Goal: Task Accomplishment & Management: Manage account settings

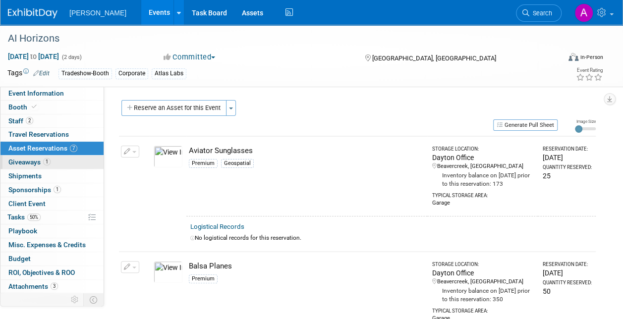
click at [35, 160] on span "Giveaways 1" at bounding box center [29, 162] width 42 height 8
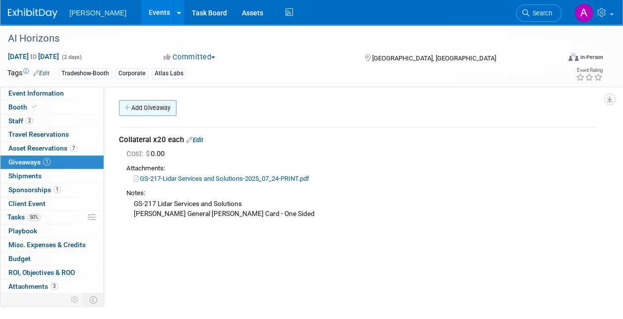
click at [146, 108] on link "Add Giveaway" at bounding box center [147, 108] width 57 height 16
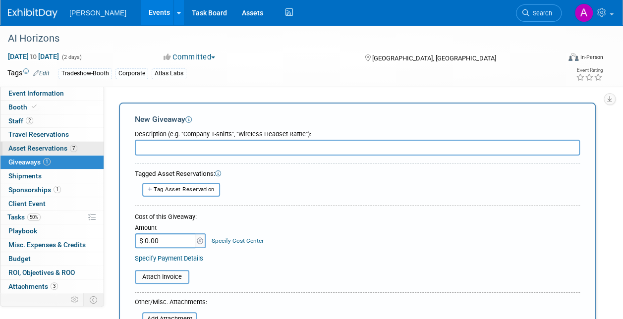
click at [35, 147] on span "Asset Reservations 7" at bounding box center [42, 148] width 69 height 8
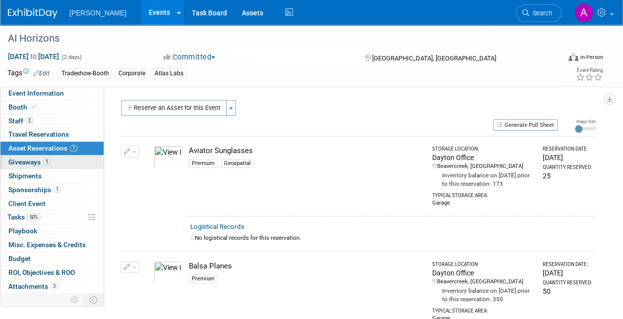
click at [22, 160] on span "Giveaways 1" at bounding box center [29, 162] width 42 height 8
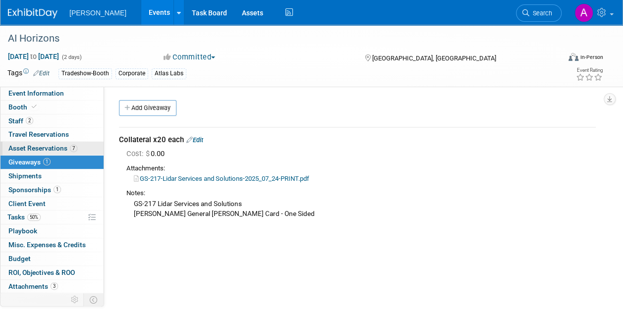
click at [37, 146] on span "Asset Reservations 7" at bounding box center [42, 148] width 69 height 8
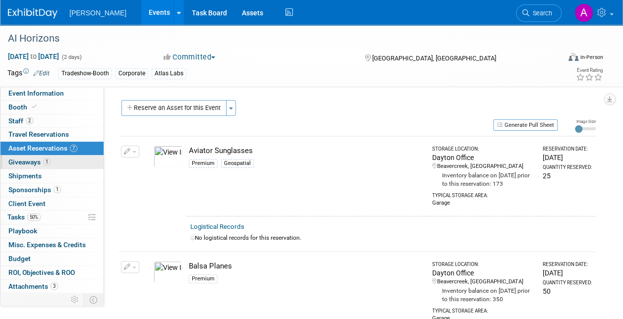
click at [31, 158] on span "Giveaways 1" at bounding box center [29, 162] width 42 height 8
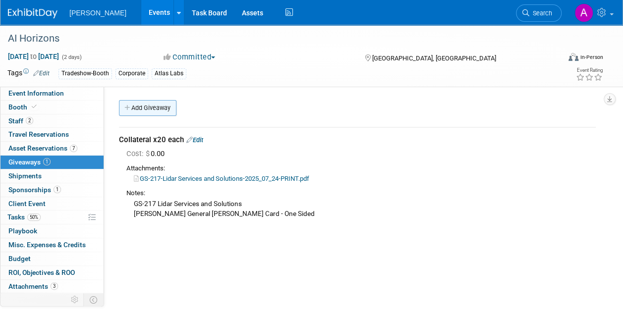
click at [155, 108] on link "Add Giveaway" at bounding box center [147, 108] width 57 height 16
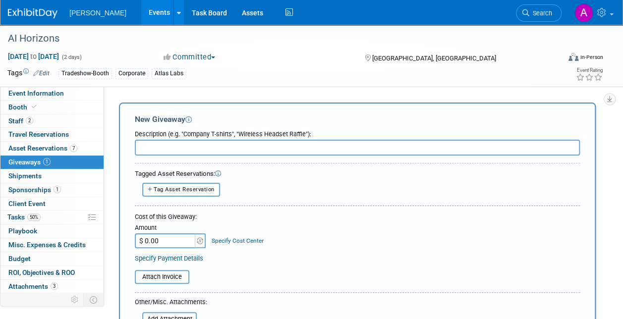
click at [177, 187] on span "Tag Asset Reservation" at bounding box center [184, 189] width 61 height 6
select select
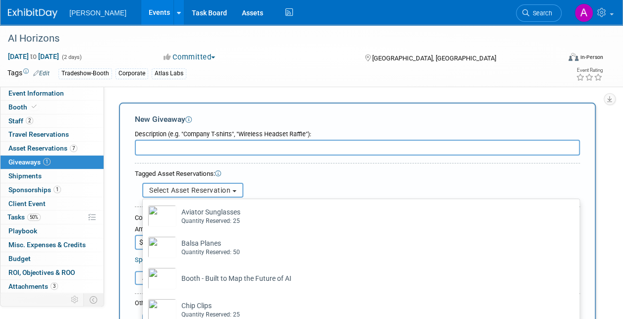
click at [180, 191] on span "Select Asset Reservation" at bounding box center [189, 190] width 81 height 8
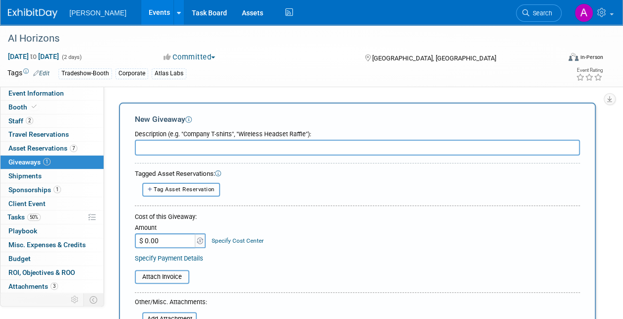
click at [207, 186] on span "Tag Asset Reservation" at bounding box center [184, 189] width 61 height 6
select select
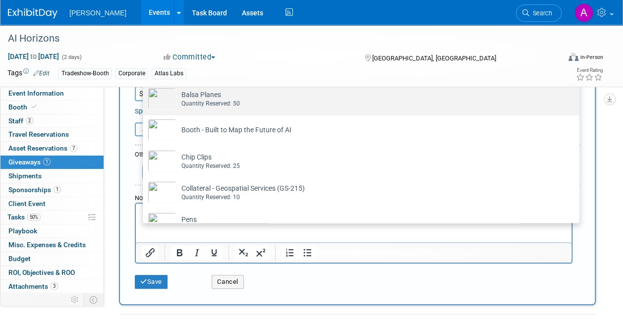
click at [220, 101] on div "Quantity Reserved: 50" at bounding box center [370, 104] width 378 height 8
click at [144, 96] on input "Balsa Planes Already tagged in this giveaway Quantity Reserved: 50" at bounding box center [141, 93] width 6 height 6
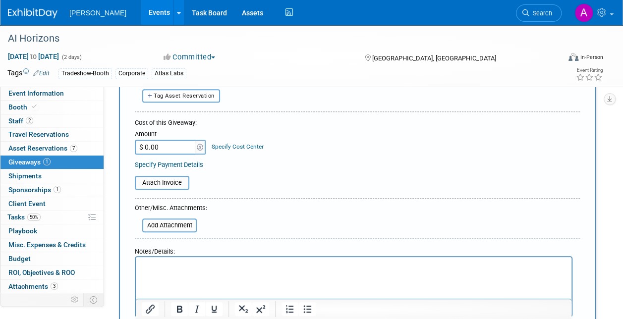
scroll to position [50, 0]
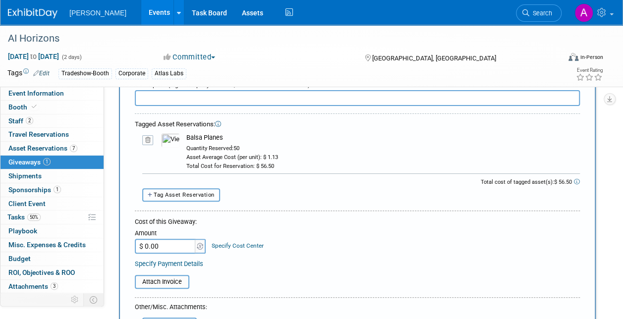
click at [186, 195] on span "Tag Asset Reservation" at bounding box center [184, 195] width 61 height 6
select select
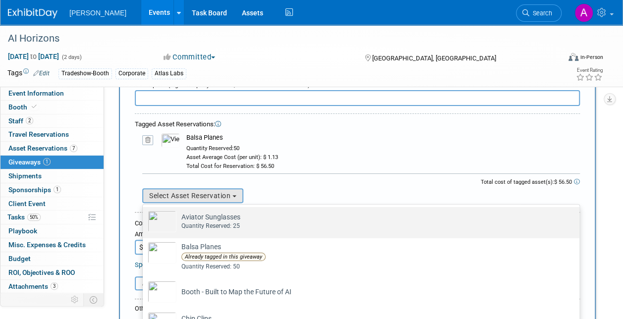
click at [210, 223] on div "Quantity Reserved: 25" at bounding box center [370, 226] width 378 height 8
click at [144, 219] on input "Aviator Sunglasses Already tagged in this giveaway Quantity Reserved: 25" at bounding box center [141, 216] width 6 height 6
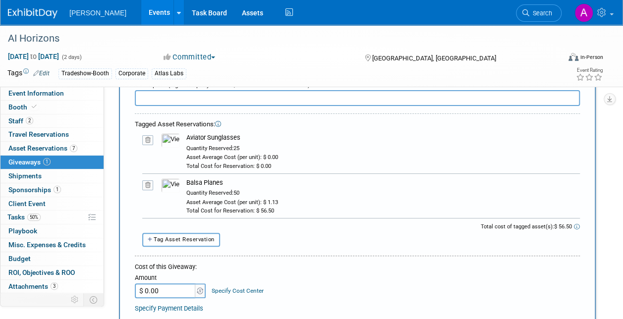
click at [172, 239] on span "Tag Asset Reservation" at bounding box center [184, 239] width 61 height 6
select select
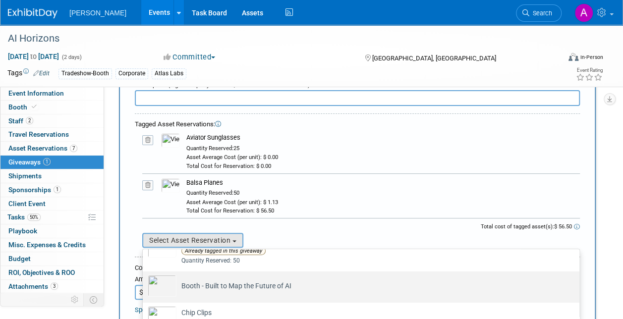
scroll to position [66, 0]
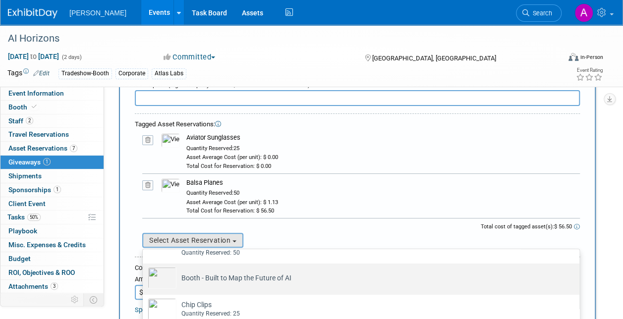
click at [216, 273] on td "Booth - Built to Map the Future of AI Already tagged in this giveaway" at bounding box center [367, 278] width 383 height 22
click at [144, 273] on input "Booth - Built to Map the Future of AI Already tagged in this giveaway" at bounding box center [141, 272] width 6 height 6
select select "1_15651910"
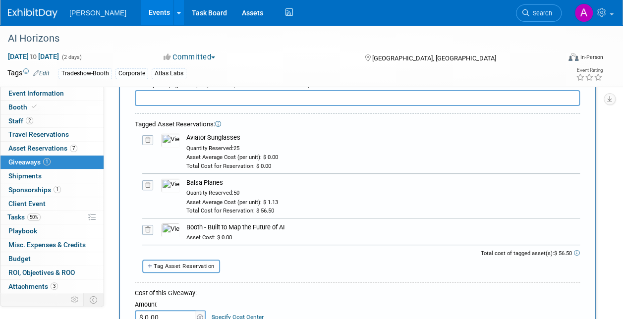
click at [198, 263] on span "Tag Asset Reservation" at bounding box center [184, 266] width 61 height 6
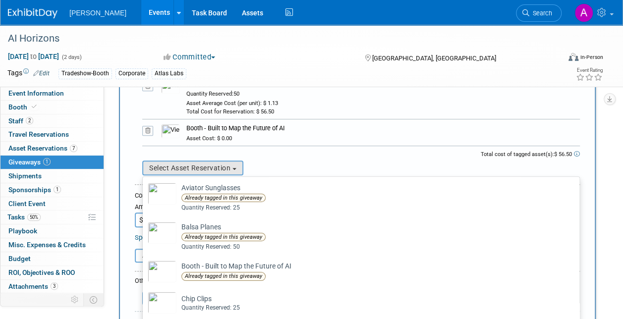
scroll to position [198, 0]
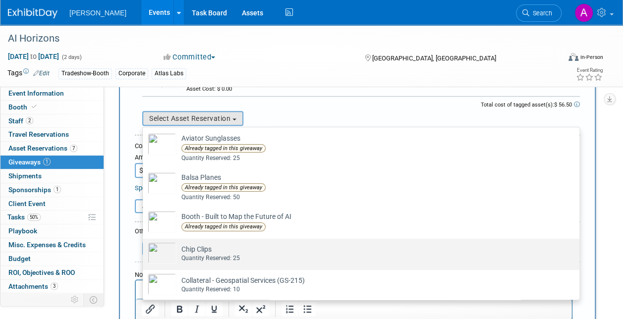
click at [205, 251] on td "Chip Clips Already tagged in this giveaway Quantity Reserved: 25" at bounding box center [367, 253] width 383 height 22
click at [144, 251] on input "Chip Clips Already tagged in this giveaway Quantity Reserved: 25" at bounding box center [141, 247] width 6 height 6
select select "2_11584553"
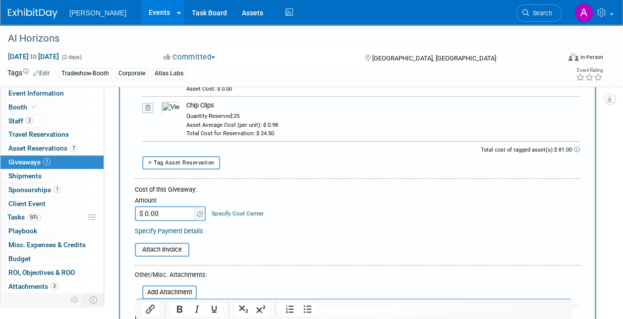
click at [186, 158] on button "Tag Asset Reservation" at bounding box center [181, 162] width 78 height 13
select select
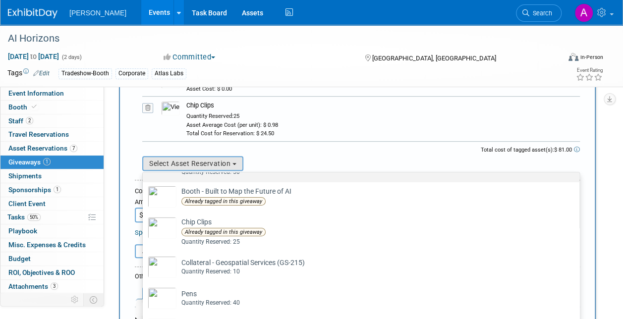
scroll to position [74, 0]
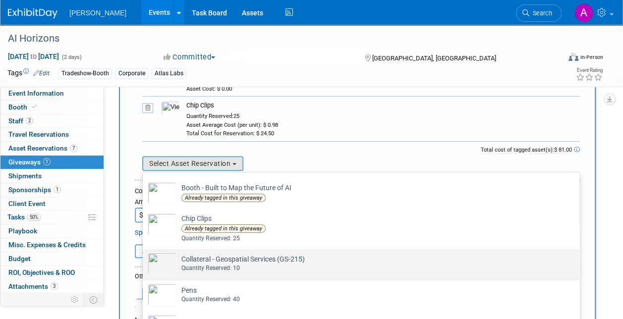
click at [206, 258] on td "Collateral - Geospatial Services (GS-215) Already tagged in this giveaway Quant…" at bounding box center [367, 264] width 383 height 22
click at [144, 258] on input "Collateral - Geospatial Services (GS-215) Already tagged in this giveaway Quant…" at bounding box center [141, 258] width 6 height 6
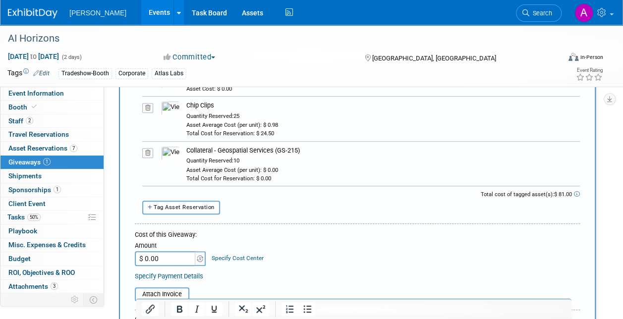
click at [181, 205] on span "Tag Asset Reservation" at bounding box center [184, 207] width 61 height 6
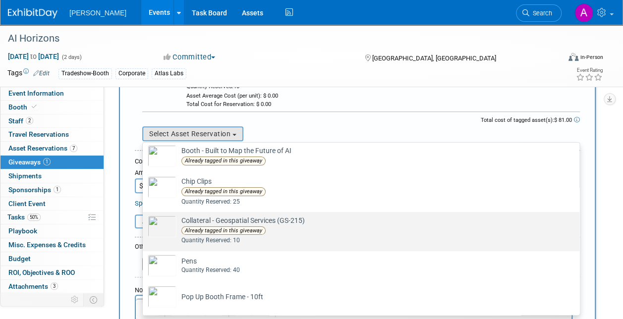
scroll to position [347, 0]
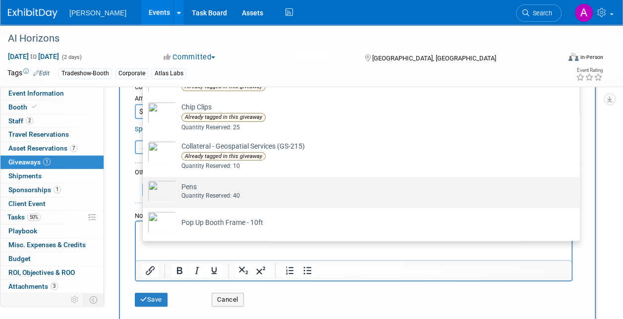
click at [198, 180] on td "Pens Already tagged in this giveaway Quantity Reserved: 40" at bounding box center [367, 191] width 383 height 22
click at [144, 182] on input "Pens Already tagged in this giveaway Quantity Reserved: 40" at bounding box center [141, 185] width 6 height 6
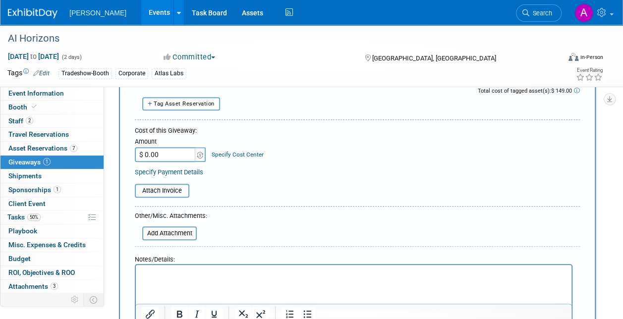
click at [195, 104] on span "Tag Asset Reservation" at bounding box center [184, 104] width 61 height 6
select select
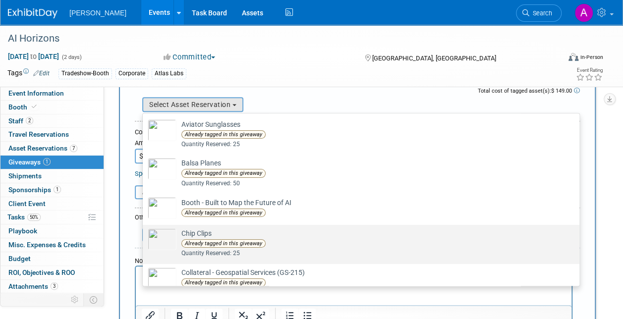
scroll to position [89, 0]
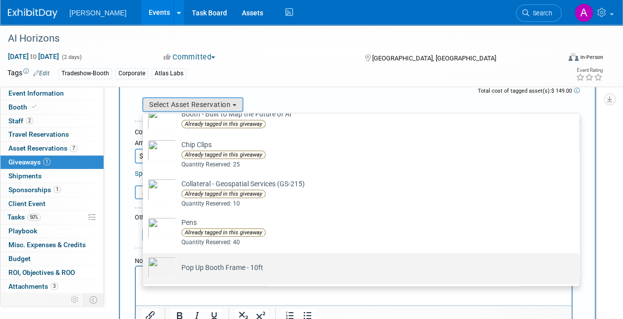
click at [227, 261] on td "Pop Up Booth Frame - 10ft Already tagged in this giveaway" at bounding box center [367, 268] width 383 height 22
click at [144, 261] on input "Pop Up Booth Frame - 10ft Already tagged in this giveaway" at bounding box center [141, 262] width 6 height 6
select select "1_15651911"
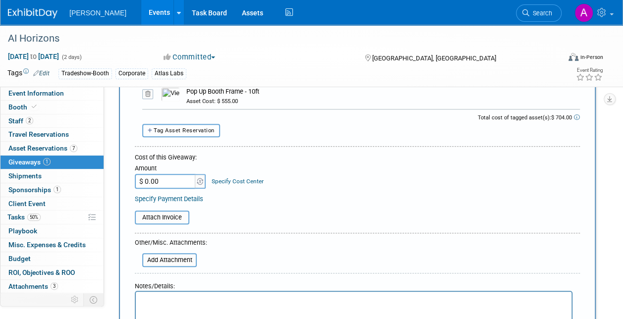
click at [180, 127] on span "Tag Asset Reservation" at bounding box center [184, 130] width 61 height 6
select select
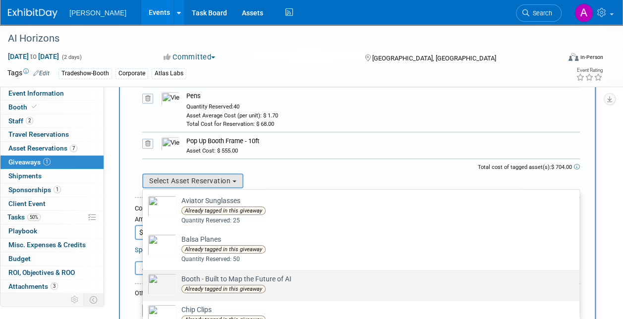
scroll to position [347, 0]
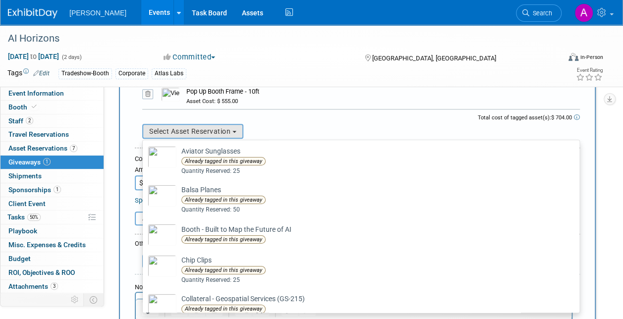
click at [327, 124] on div "Select Asset Reservation Aviator Sunglasses Already tagged in this giveaway Qua…" at bounding box center [361, 131] width 438 height 15
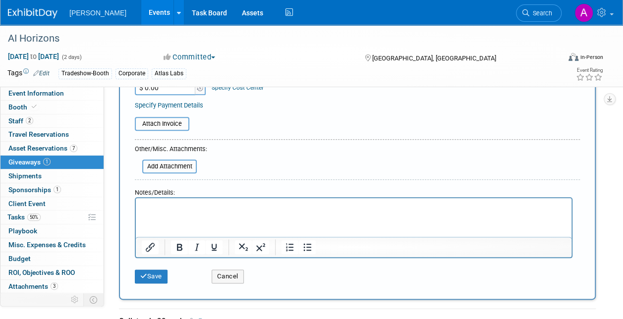
scroll to position [496, 0]
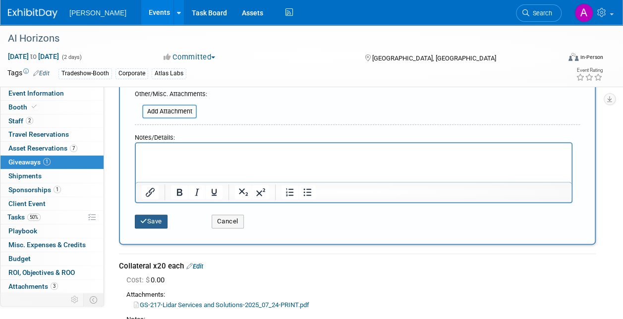
click at [152, 217] on button "Save" at bounding box center [151, 222] width 33 height 14
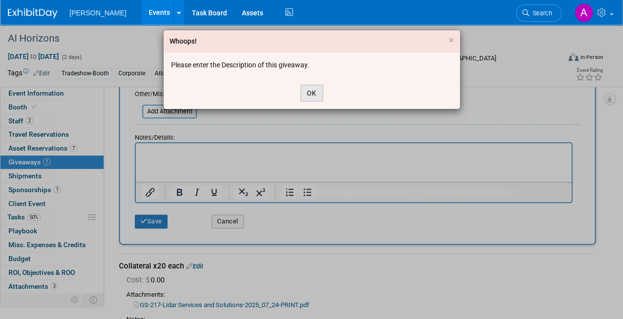
click at [307, 93] on button "OK" at bounding box center [311, 93] width 23 height 17
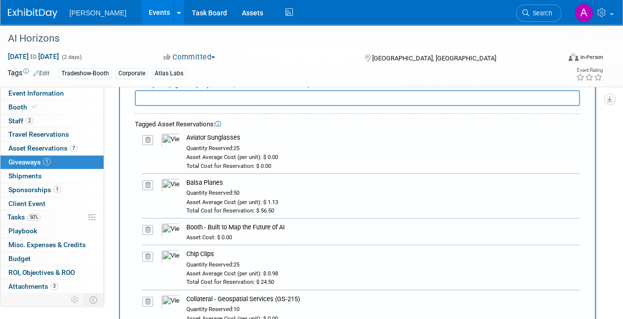
scroll to position [0, 0]
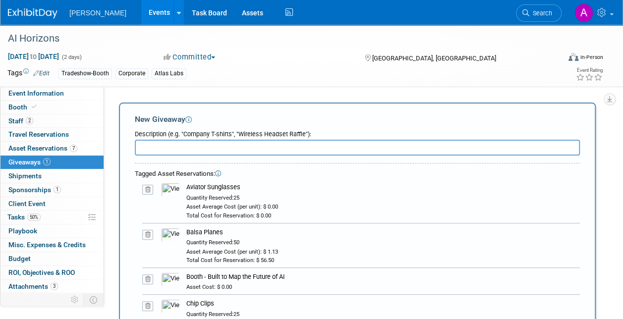
click at [142, 151] on input "text" at bounding box center [357, 148] width 445 height 16
click at [170, 146] on input "Shipment for AI Horizons" at bounding box center [357, 148] width 445 height 16
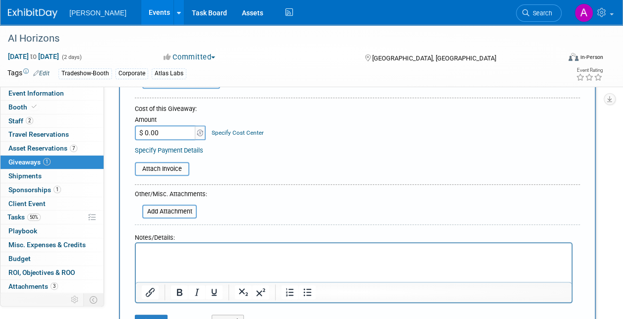
scroll to position [446, 0]
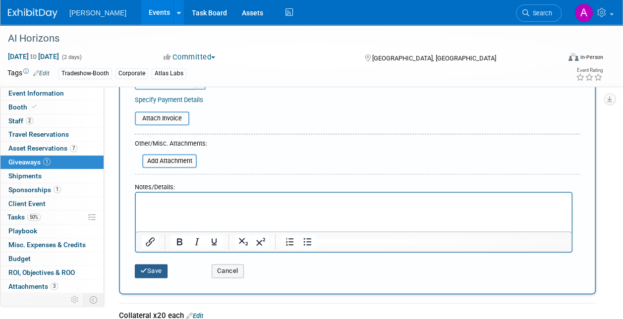
type input "Shipment of Giveaways for AI Horizons"
click at [158, 268] on button "Save" at bounding box center [151, 271] width 33 height 14
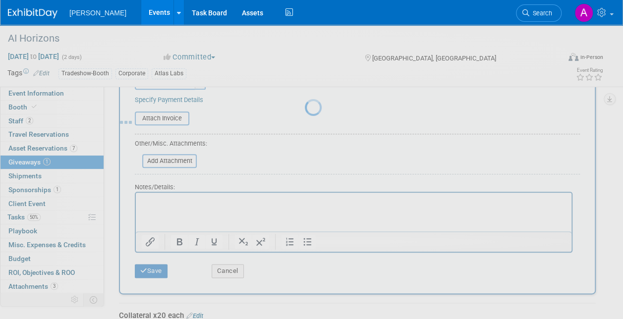
scroll to position [93, 0]
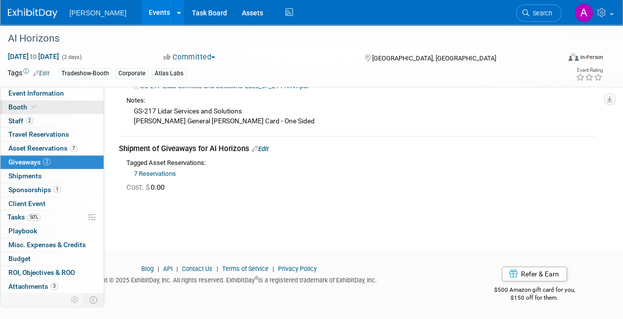
click at [25, 102] on link "Booth" at bounding box center [51, 107] width 103 height 13
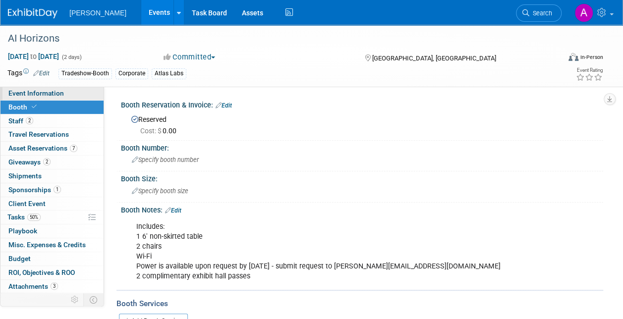
click at [38, 92] on span "Event Information" at bounding box center [36, 93] width 56 height 8
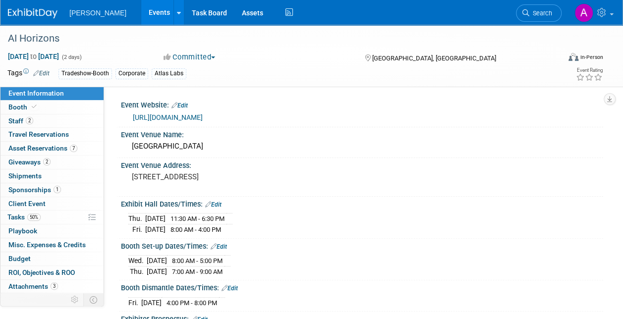
scroll to position [50, 0]
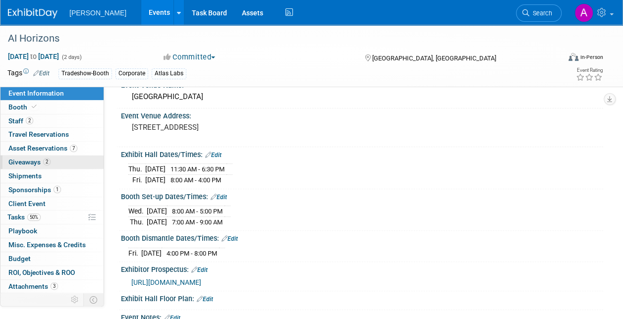
click at [28, 161] on span "Giveaways 2" at bounding box center [29, 162] width 42 height 8
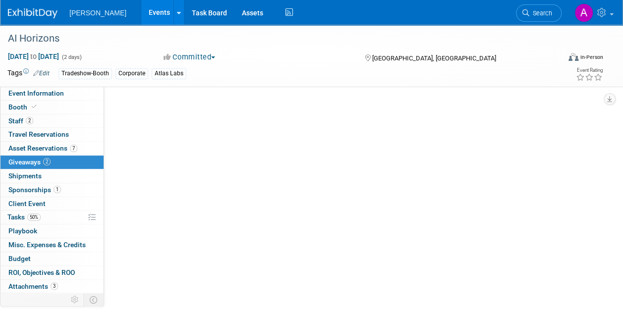
scroll to position [0, 0]
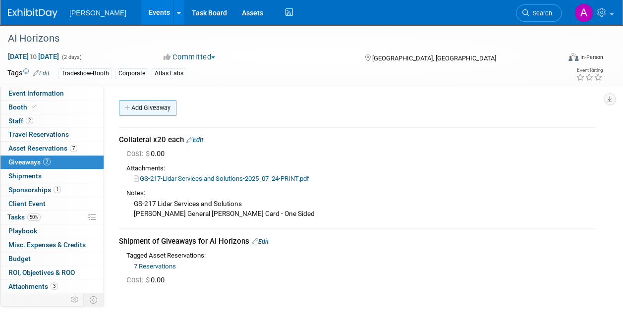
click at [140, 105] on link "Add Giveaway" at bounding box center [147, 108] width 57 height 16
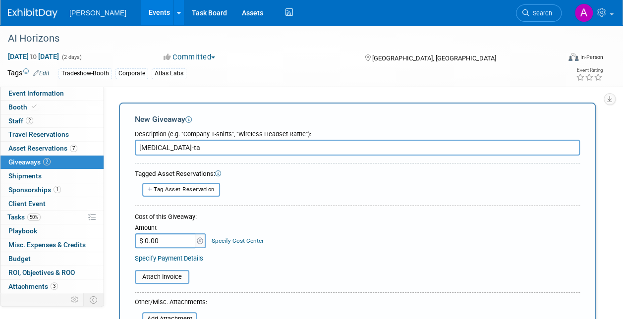
click at [170, 149] on input "[MEDICAL_DATA]-ta" at bounding box center [357, 148] width 445 height 16
type input "t"
click at [44, 144] on span "Asset Reservations 7" at bounding box center [42, 148] width 69 height 8
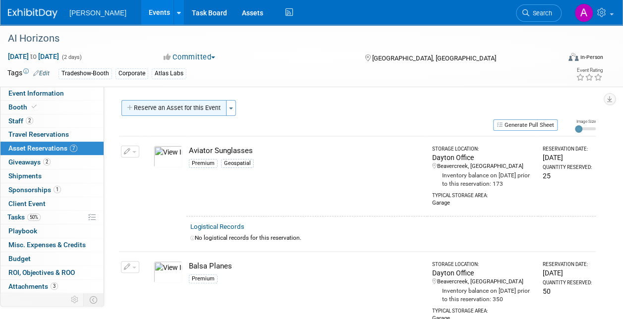
click at [162, 106] on button "Reserve an Asset for this Event" at bounding box center [173, 108] width 105 height 16
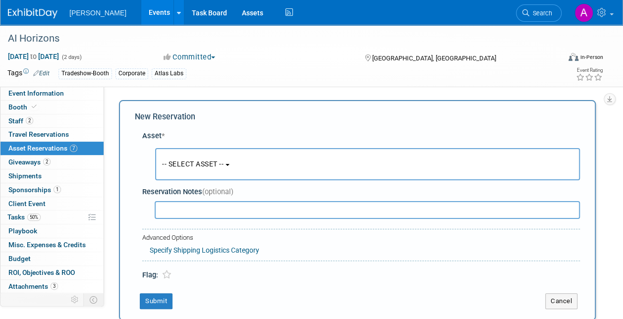
scroll to position [9, 0]
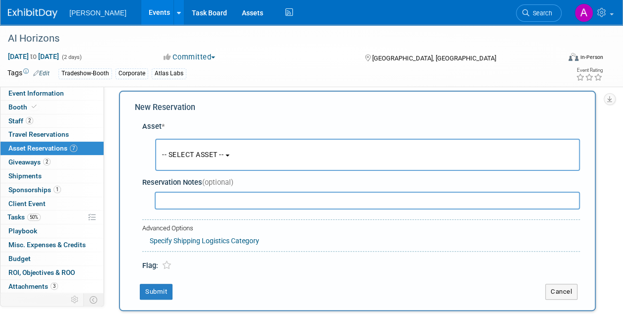
click at [195, 156] on span "-- SELECT ASSET --" at bounding box center [192, 155] width 61 height 8
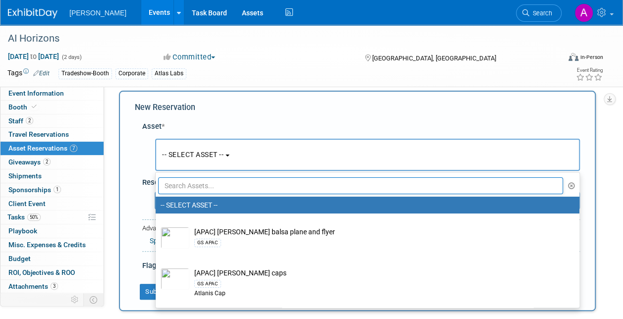
click at [210, 118] on div "Asset * -- SELECT ASSET -- <table style='display: inline-block; border-style:no…" at bounding box center [357, 193] width 445 height 155
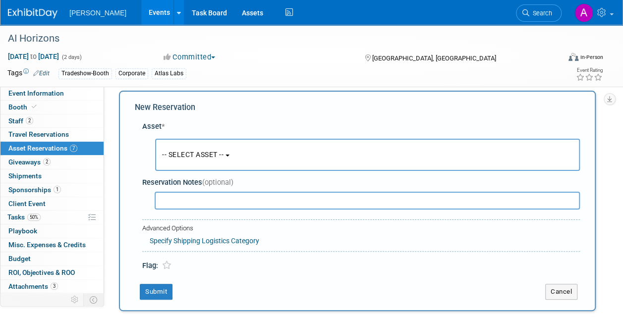
click at [173, 152] on span "-- SELECT ASSET --" at bounding box center [192, 155] width 61 height 8
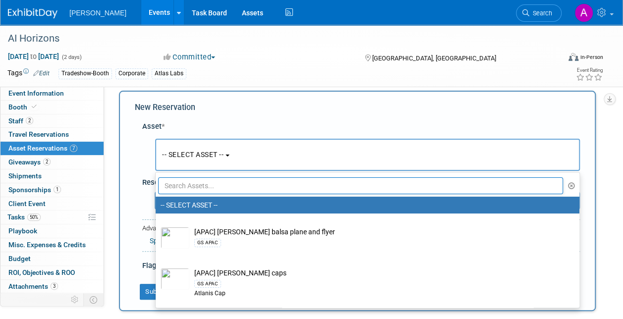
click at [175, 186] on input "text" at bounding box center [360, 185] width 405 height 17
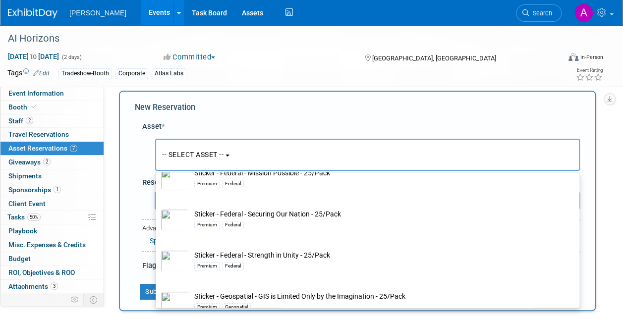
scroll to position [526, 0]
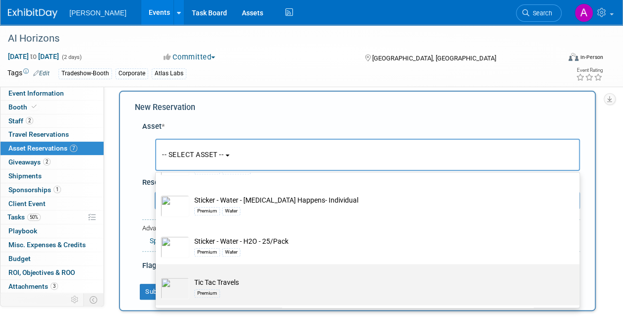
type input "[MEDICAL_DATA]"
click at [217, 279] on td "Tic Tac Travels Premium" at bounding box center [374, 289] width 370 height 22
click at [157, 276] on input "Tic Tac Travels Premium" at bounding box center [154, 273] width 6 height 6
select select "10723125"
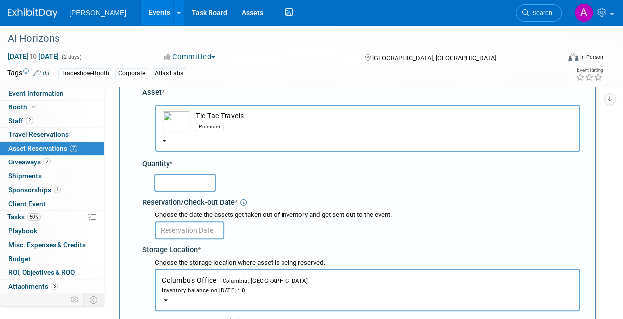
scroll to position [59, 0]
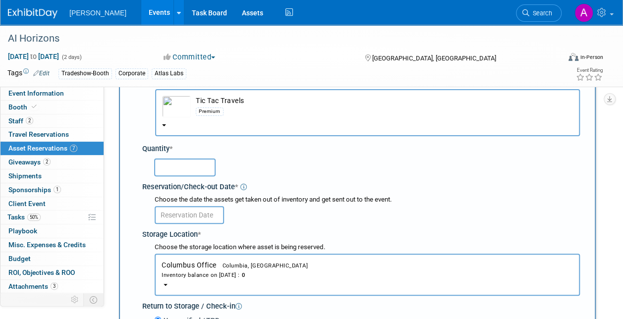
click at [189, 170] on input "text" at bounding box center [184, 168] width 61 height 18
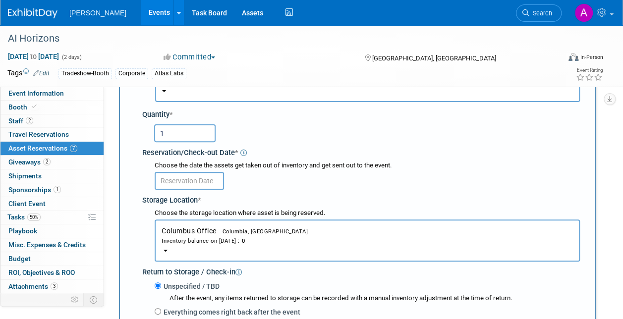
scroll to position [109, 0]
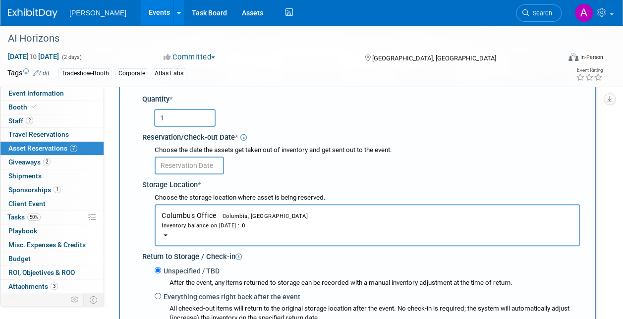
type input "1"
click at [170, 231] on button "Columbus Office Columbia, [GEOGRAPHIC_DATA] Inventory balance on [DATE] : 0" at bounding box center [367, 225] width 425 height 42
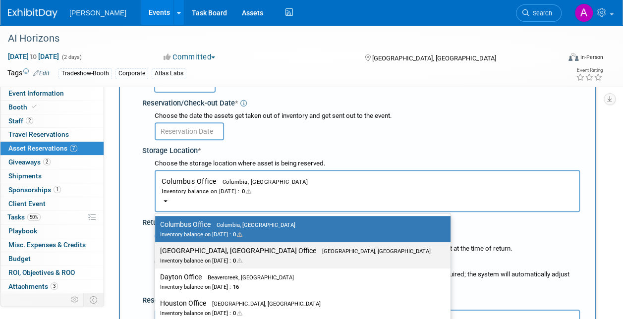
scroll to position [158, 0]
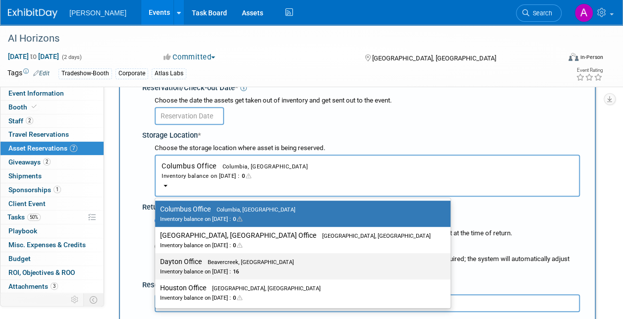
click at [199, 263] on label "Dayton Office Beavercreek, [GEOGRAPHIC_DATA] Inventory balance on [DATE] : 16" at bounding box center [300, 266] width 281 height 22
click at [157, 263] on input "Dayton Office Beavercreek, [GEOGRAPHIC_DATA] Inventory balance on [DATE] : 16" at bounding box center [153, 262] width 6 height 6
select select "11223930"
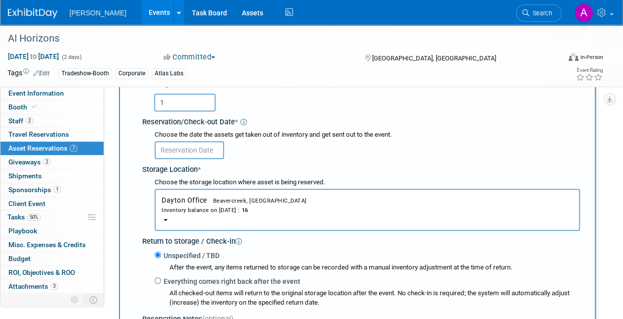
scroll to position [109, 0]
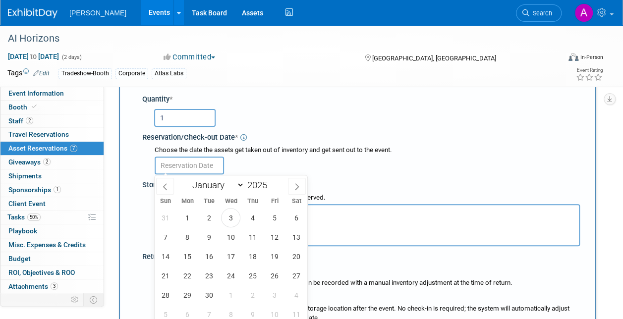
click at [181, 163] on input "text" at bounding box center [189, 166] width 69 height 18
click at [251, 215] on span "4" at bounding box center [252, 217] width 19 height 19
type input "[DATE]"
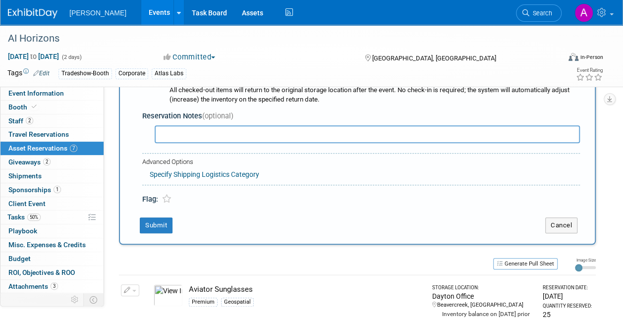
scroll to position [356, 0]
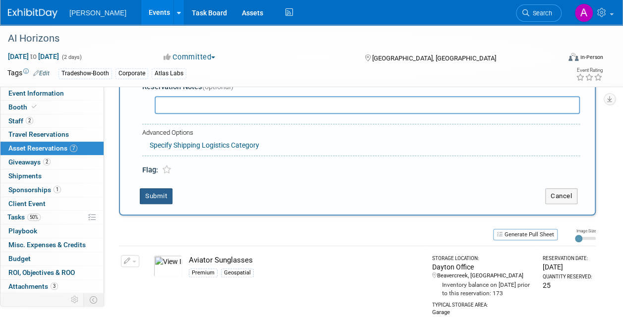
click at [153, 190] on button "Submit" at bounding box center [156, 196] width 33 height 16
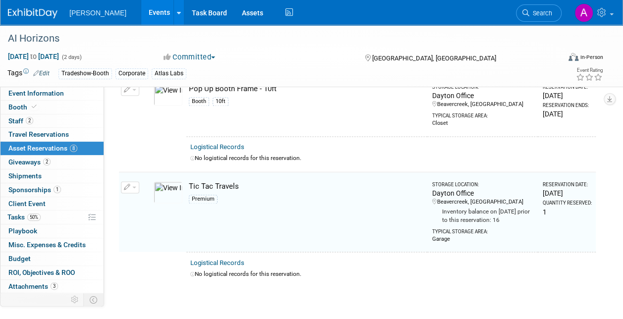
scroll to position [771, 0]
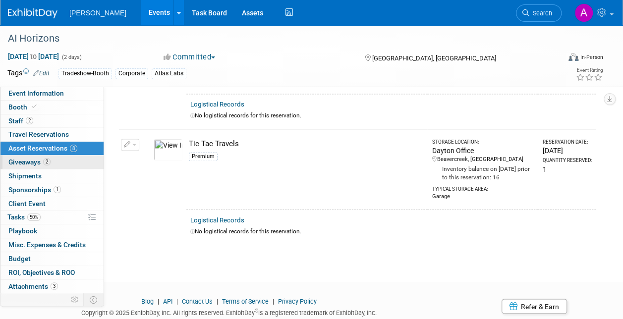
click at [20, 158] on span "Giveaways 2" at bounding box center [29, 162] width 42 height 8
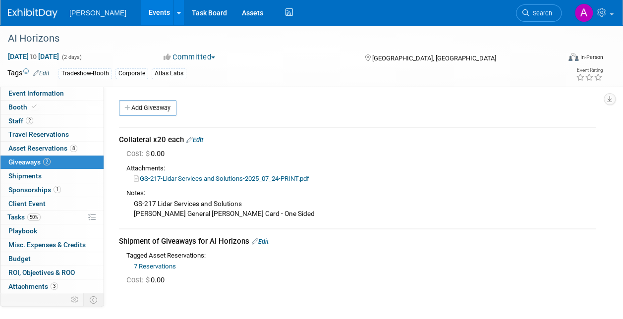
click at [265, 239] on link "Edit" at bounding box center [260, 241] width 17 height 7
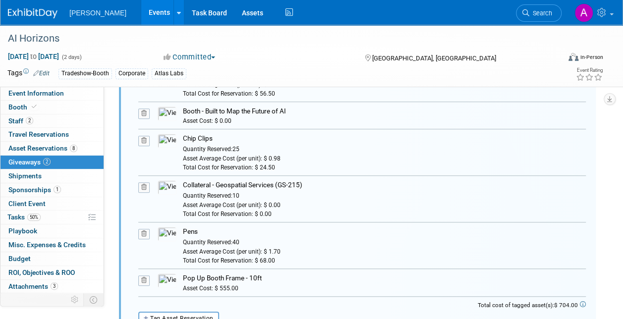
scroll to position [413, 0]
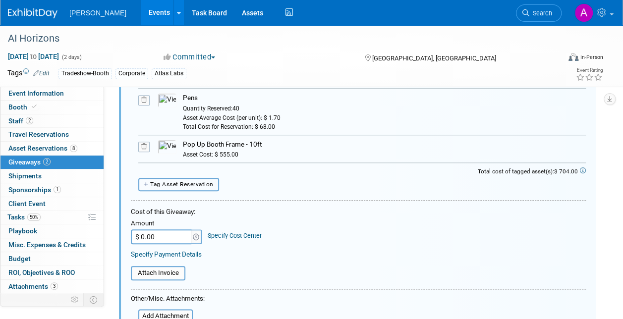
click at [190, 182] on span "Tag Asset Reservation" at bounding box center [181, 184] width 63 height 7
select select
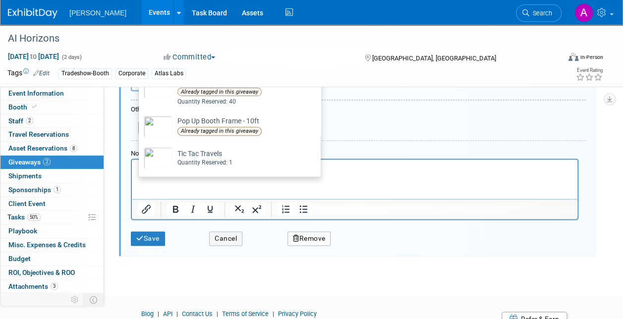
scroll to position [562, 0]
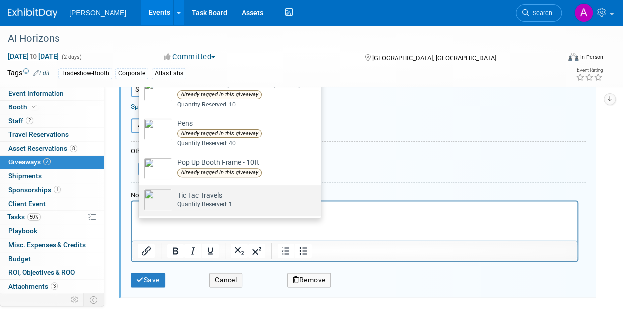
click at [207, 196] on td "Tic Tac Travels Already tagged in this giveaway Quantity Reserved: 1" at bounding box center [202, 200] width 60 height 22
click at [140, 196] on input "Tic Tac Travels Already tagged in this giveaway Quantity Reserved: 1" at bounding box center [137, 194] width 6 height 6
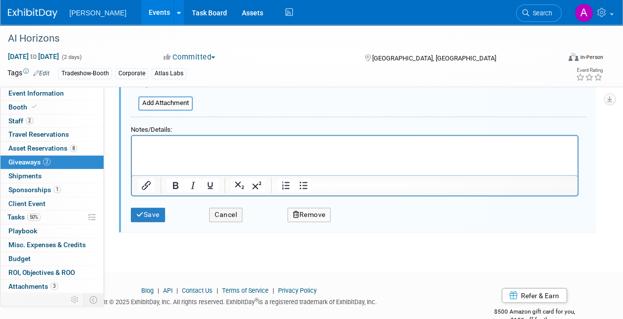
scroll to position [691, 0]
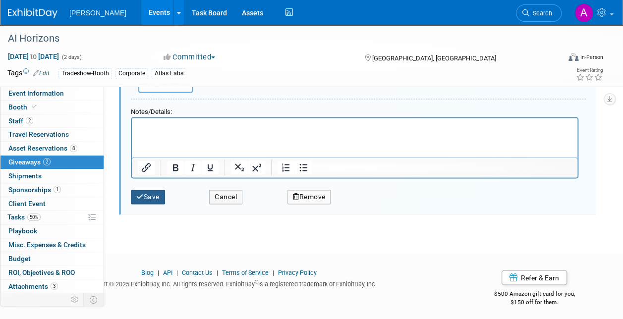
click at [148, 195] on button "Save" at bounding box center [148, 197] width 34 height 14
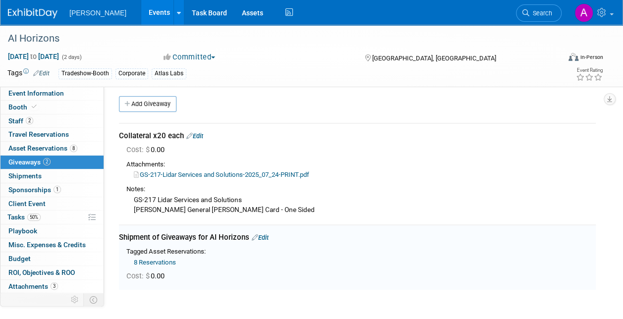
scroll to position [0, 0]
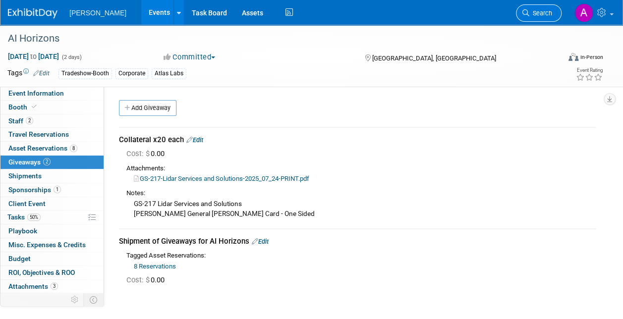
click at [531, 12] on span "Search" at bounding box center [540, 12] width 23 height 7
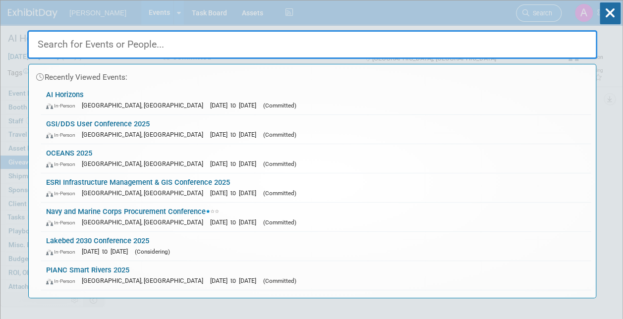
type input "E"
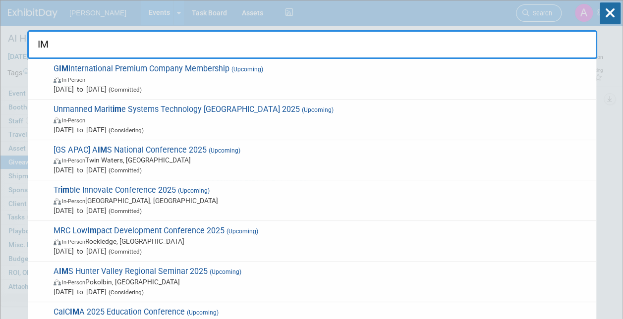
type input "I"
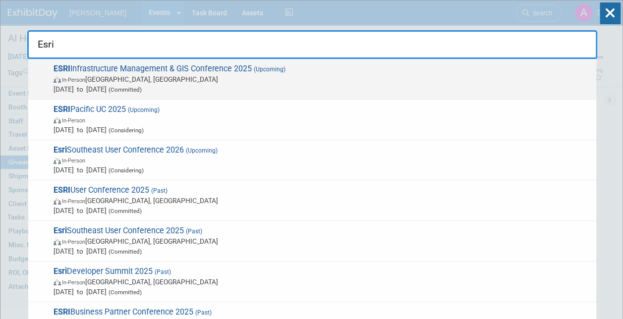
type input "Esri"
click at [142, 72] on span "ESRI Infrastructure Management & GIS Conference 2025 (Upcoming) In-Person [GEOG…" at bounding box center [321, 79] width 541 height 30
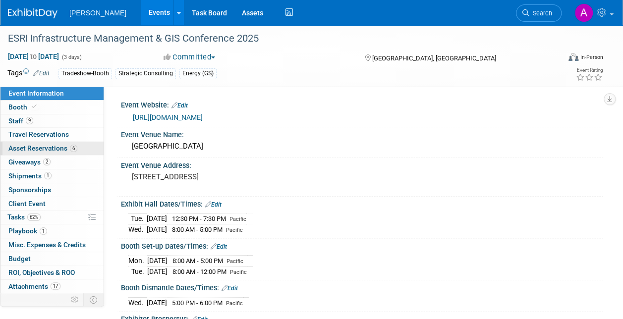
click at [36, 147] on span "Asset Reservations 6" at bounding box center [42, 148] width 69 height 8
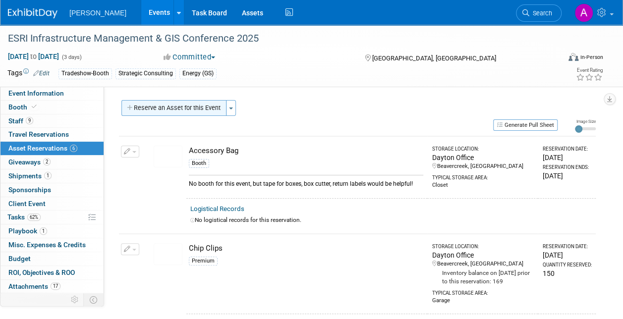
click at [155, 107] on button "Reserve an Asset for this Event" at bounding box center [173, 108] width 105 height 16
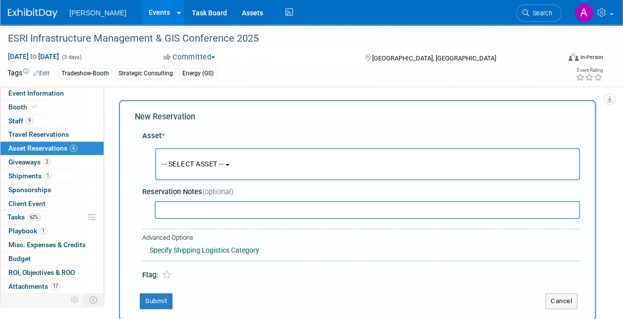
scroll to position [9, 0]
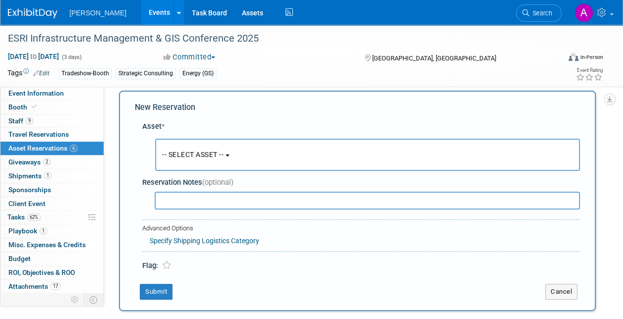
click at [192, 152] on span "-- SELECT ASSET --" at bounding box center [192, 155] width 61 height 8
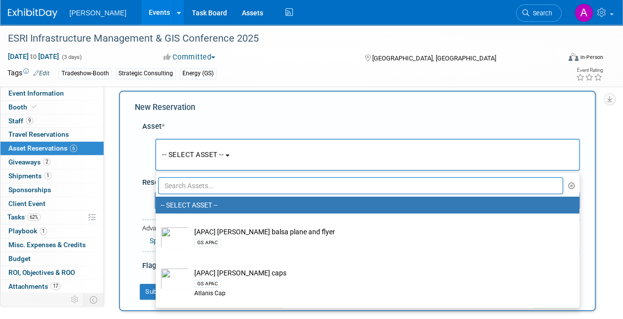
click at [182, 189] on input "text" at bounding box center [360, 185] width 405 height 17
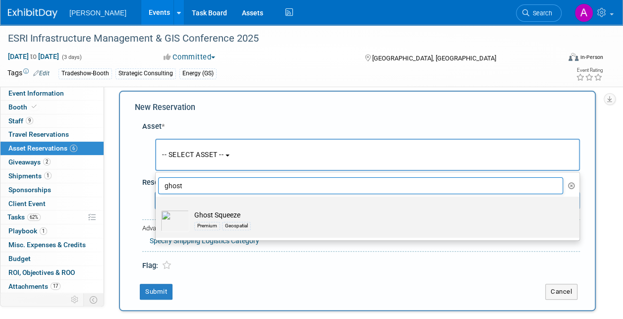
type input "ghost"
click at [227, 206] on label "Ghost Squeeze Premium Geospatial" at bounding box center [365, 217] width 409 height 37
click at [157, 206] on input "Ghost Squeeze Premium Geospatial" at bounding box center [154, 205] width 6 height 6
select select "10728887"
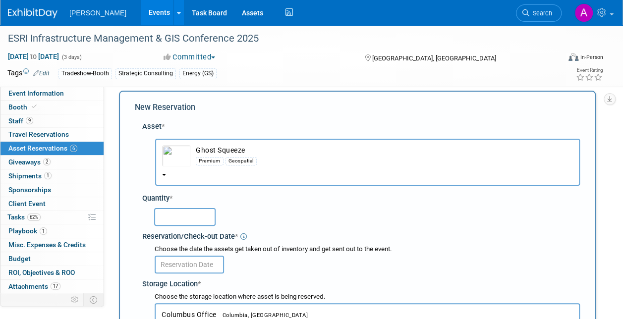
click at [191, 214] on input "text" at bounding box center [184, 217] width 61 height 18
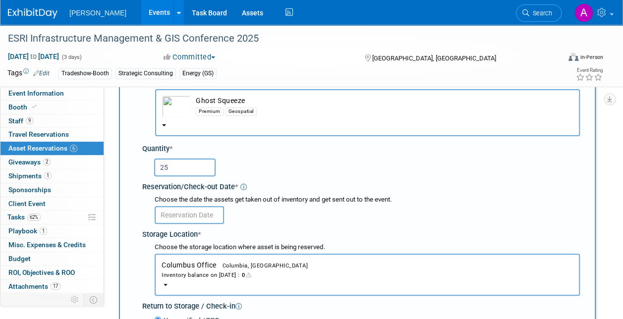
scroll to position [109, 0]
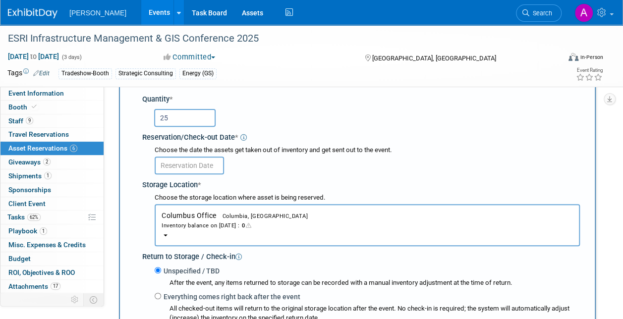
type input "25"
click at [166, 231] on button "Columbus Office Columbia, [GEOGRAPHIC_DATA] Inventory balance on [DATE] : 0" at bounding box center [367, 225] width 425 height 42
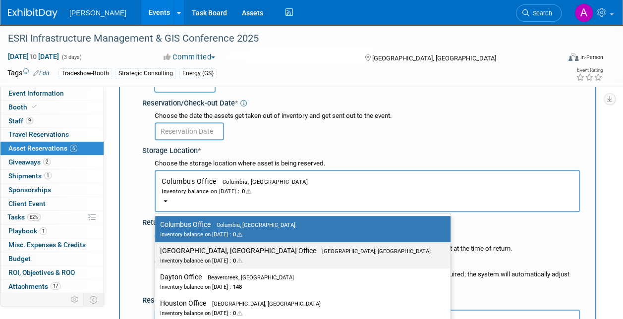
scroll to position [158, 0]
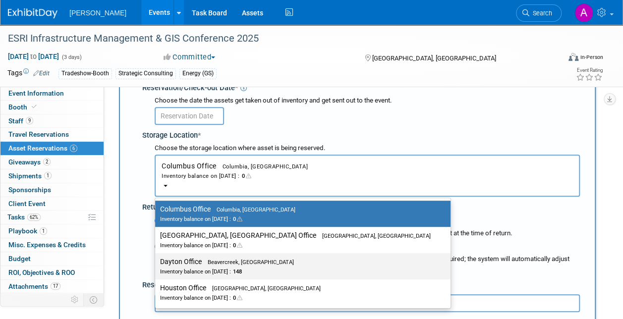
click at [201, 263] on label "Dayton Office Beavercreek, OH Inventory balance on Sep 4, 2025 : 148" at bounding box center [300, 266] width 281 height 22
click at [157, 263] on input "Dayton Office Beavercreek, OH Inventory balance on Sep 4, 2025 : 148" at bounding box center [153, 262] width 6 height 6
select select "11223930"
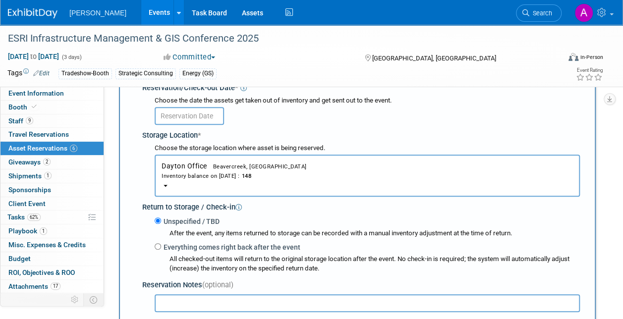
click at [178, 113] on input "text" at bounding box center [189, 116] width 69 height 18
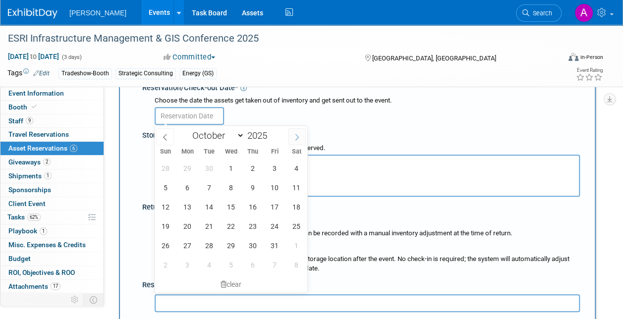
click at [297, 138] on icon at bounding box center [296, 137] width 7 height 7
click at [166, 135] on icon at bounding box center [165, 137] width 7 height 7
select select "9"
click at [275, 186] on span "10" at bounding box center [274, 187] width 19 height 19
type input "Oct 10, 2025"
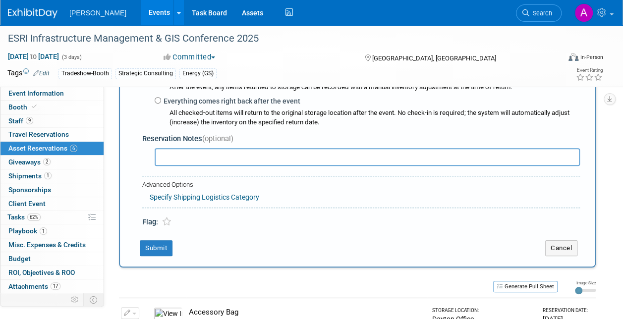
scroll to position [307, 0]
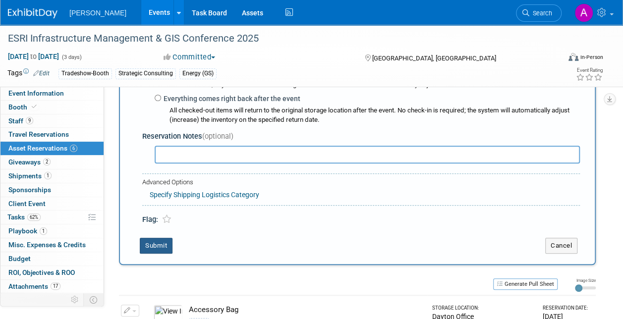
click at [156, 240] on button "Submit" at bounding box center [156, 246] width 33 height 16
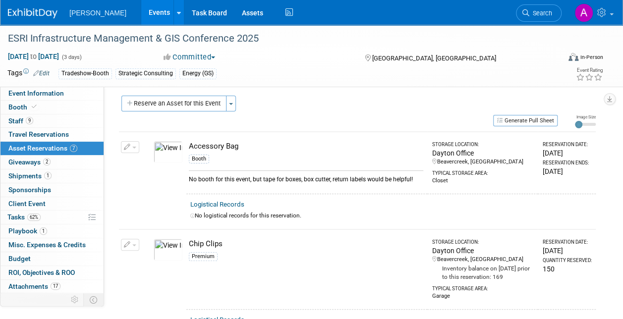
scroll to position [0, 0]
